Goal: Find specific page/section: Find specific page/section

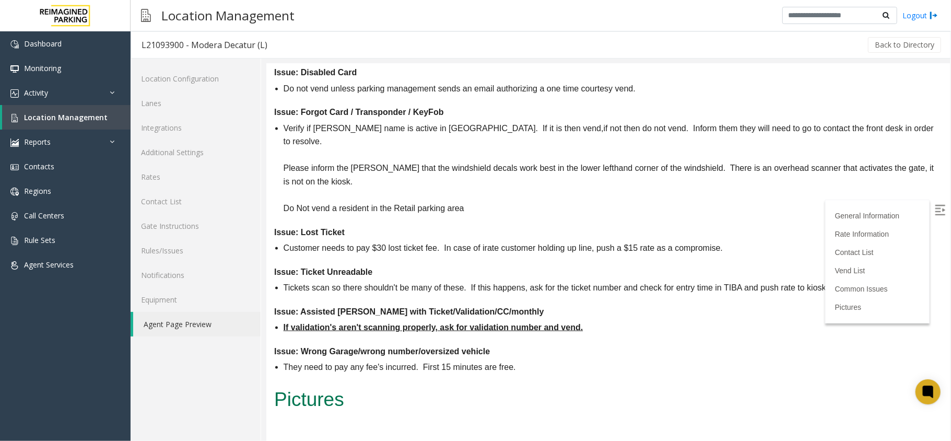
scroll to position [1045, 0]
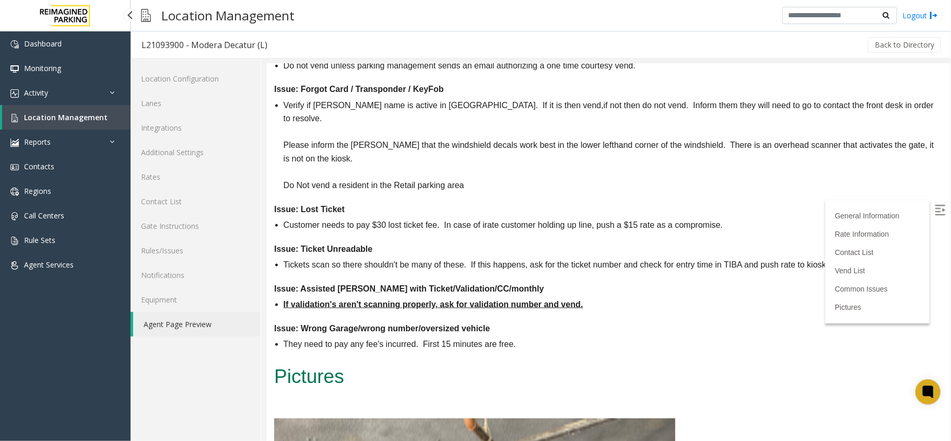
click at [82, 115] on span "Location Management" at bounding box center [66, 117] width 84 height 10
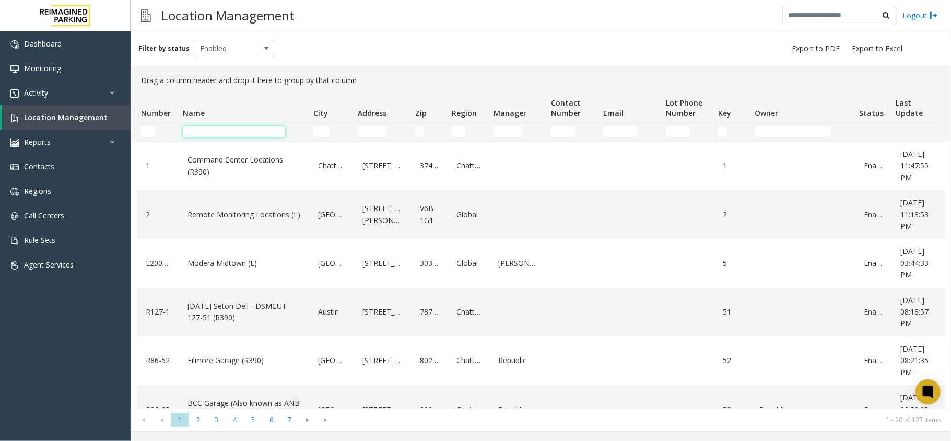
click at [226, 131] on input "Name Filter" at bounding box center [234, 131] width 102 height 10
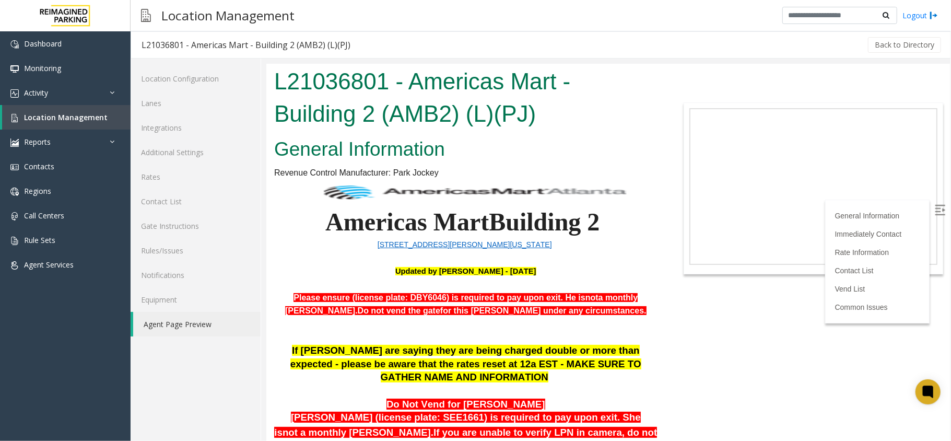
scroll to position [392, 0]
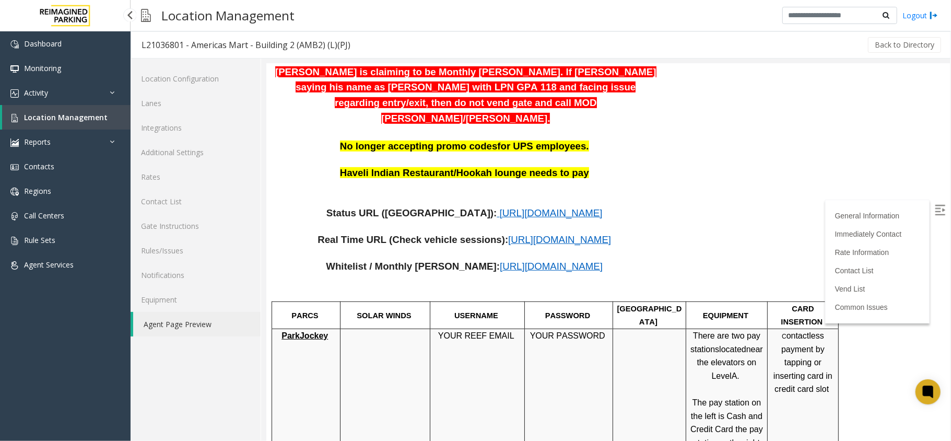
click at [63, 118] on span "Location Management" at bounding box center [66, 117] width 84 height 10
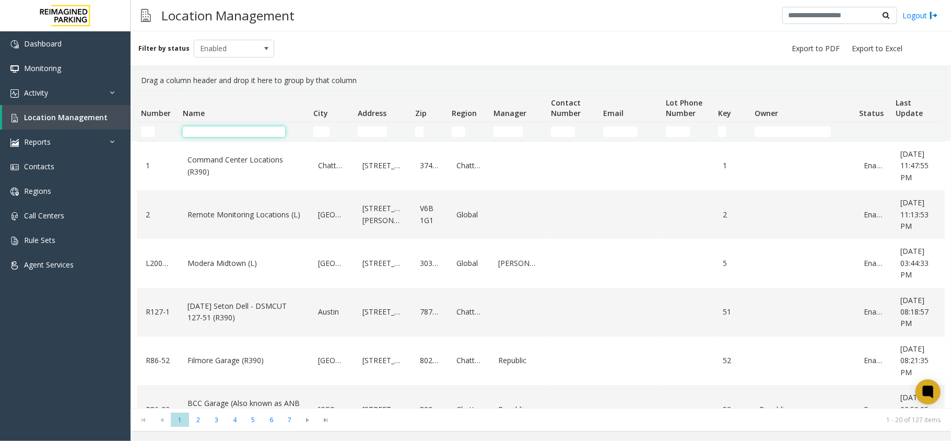
click at [212, 129] on input "Name Filter" at bounding box center [234, 131] width 102 height 10
click at [207, 132] on input "Name Filter" at bounding box center [234, 131] width 102 height 10
click at [201, 140] on td "Name Filter" at bounding box center [244, 131] width 131 height 19
click at [203, 136] on input "Name Filter" at bounding box center [234, 131] width 102 height 10
click at [206, 132] on input "Name Filter" at bounding box center [234, 131] width 102 height 10
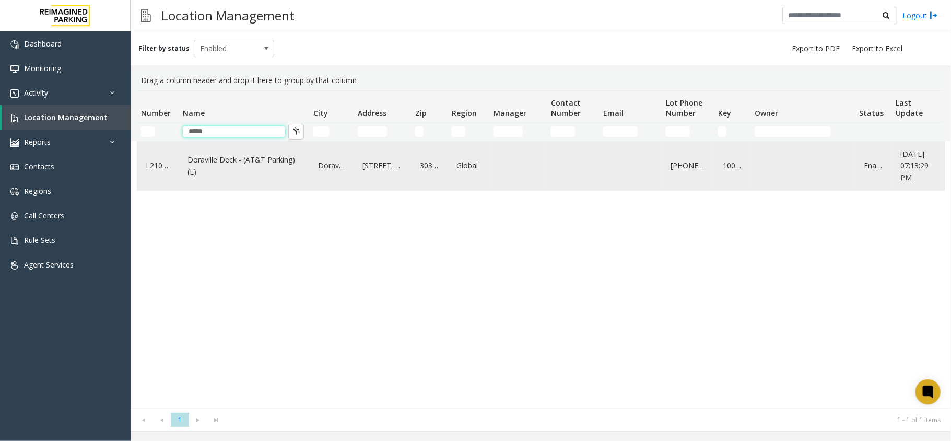
type input "*****"
click at [217, 172] on link "Doraville Deck - (AT&T Parking) (L)" at bounding box center [244, 166] width 118 height 29
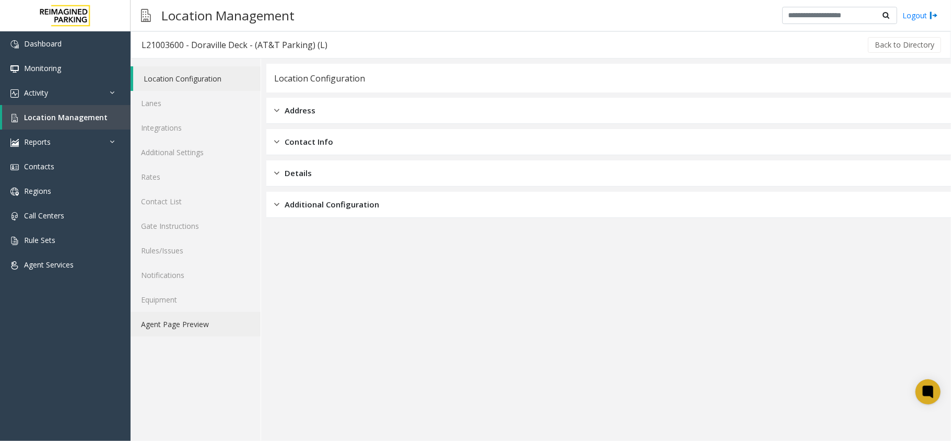
click at [201, 329] on link "Agent Page Preview" at bounding box center [196, 324] width 130 height 25
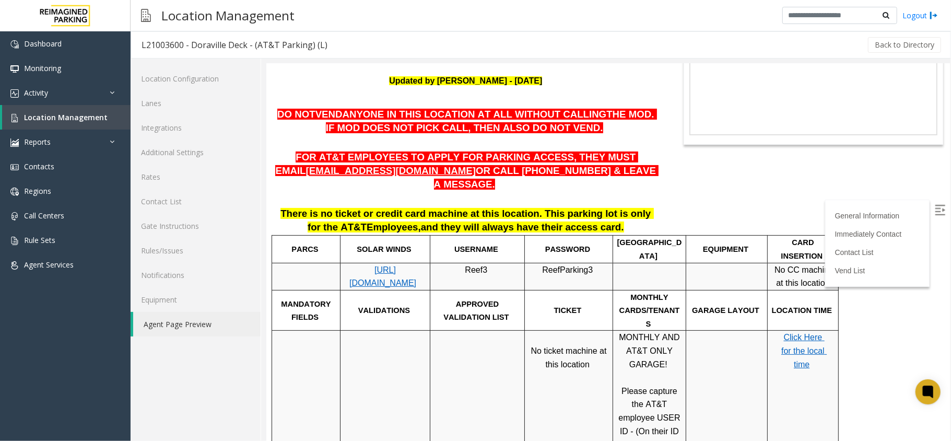
scroll to position [139, 0]
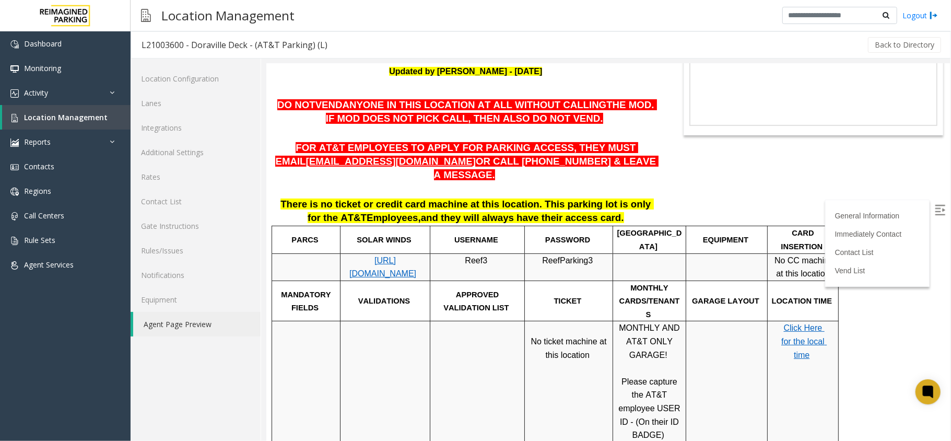
click at [935, 204] on img at bounding box center [940, 209] width 10 height 10
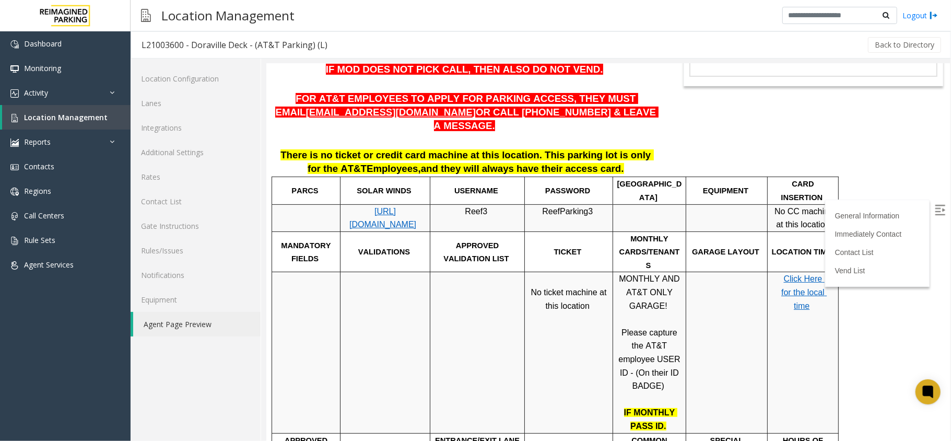
scroll to position [209, 0]
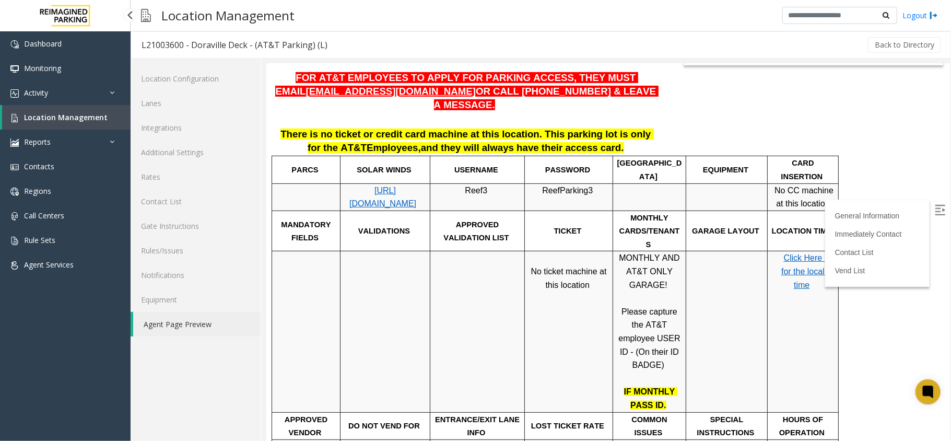
click at [80, 115] on span "Location Management" at bounding box center [66, 117] width 84 height 10
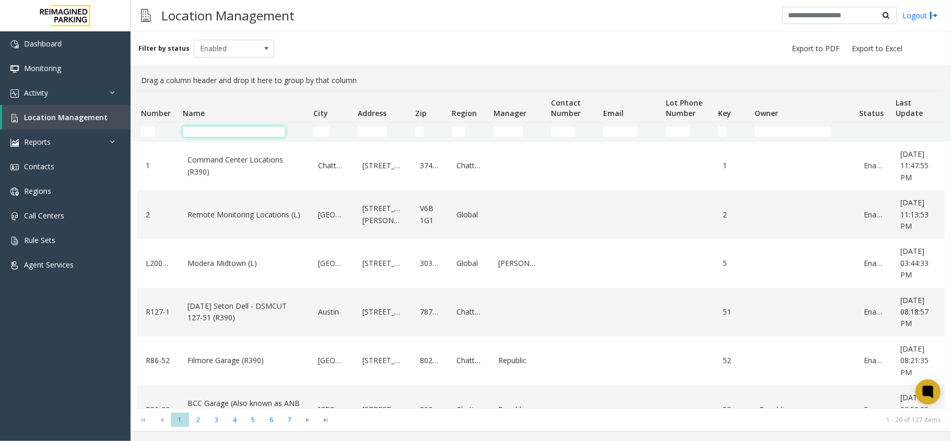
click at [210, 128] on input "Name Filter" at bounding box center [234, 131] width 102 height 10
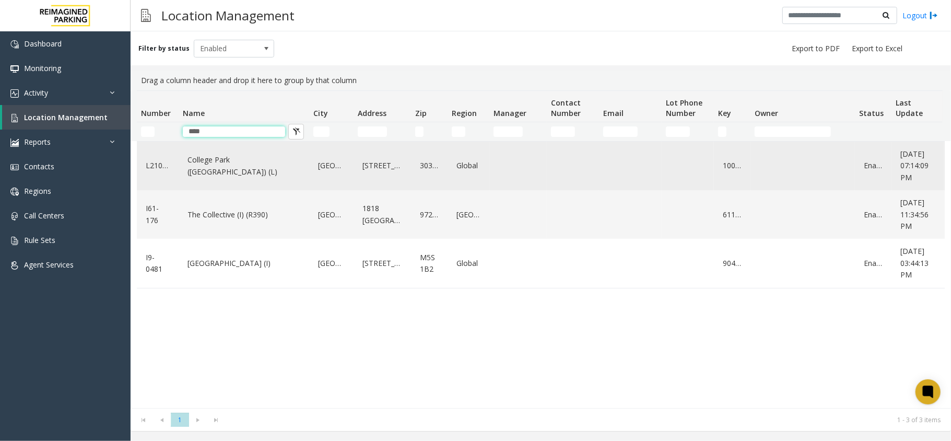
type input "****"
click at [233, 168] on link "College Park (AT&T Parking) (L)" at bounding box center [244, 166] width 118 height 29
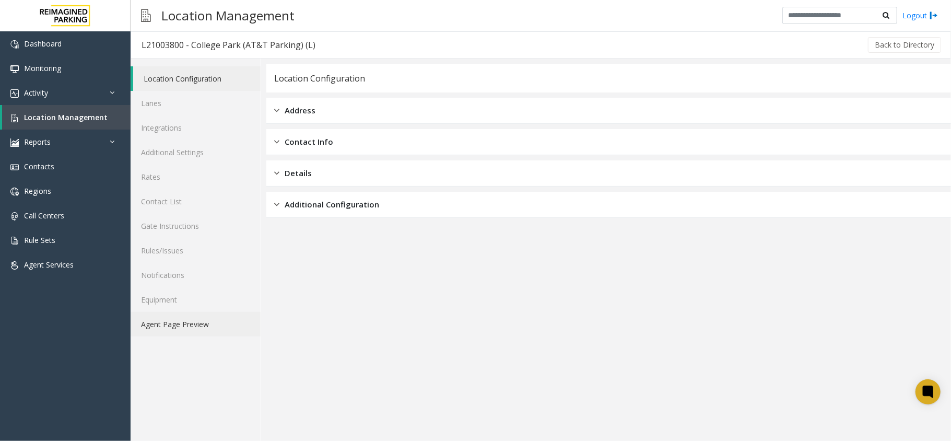
click at [179, 324] on link "Agent Page Preview" at bounding box center [196, 324] width 130 height 25
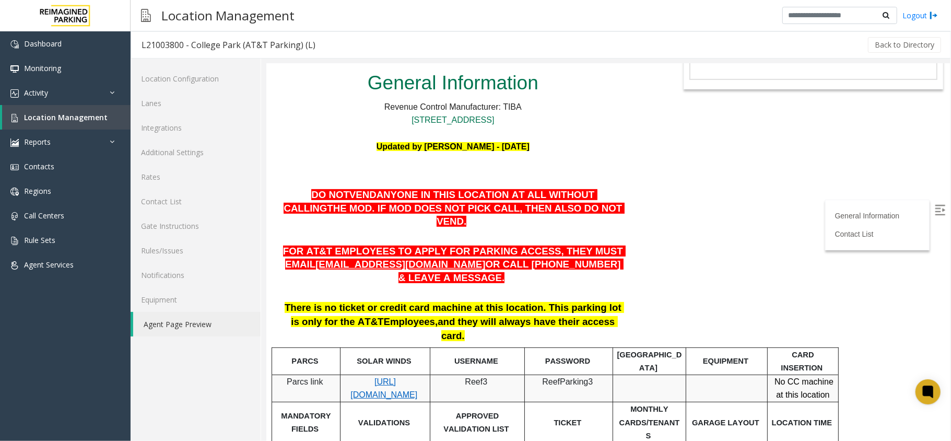
scroll to position [278, 0]
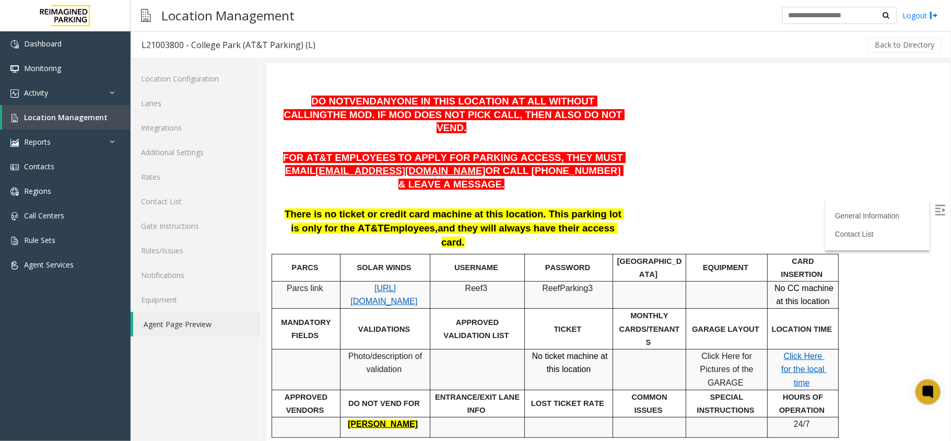
click at [935, 204] on img at bounding box center [940, 209] width 10 height 10
click at [935, 210] on img at bounding box center [940, 209] width 10 height 10
